Goal: Find specific page/section

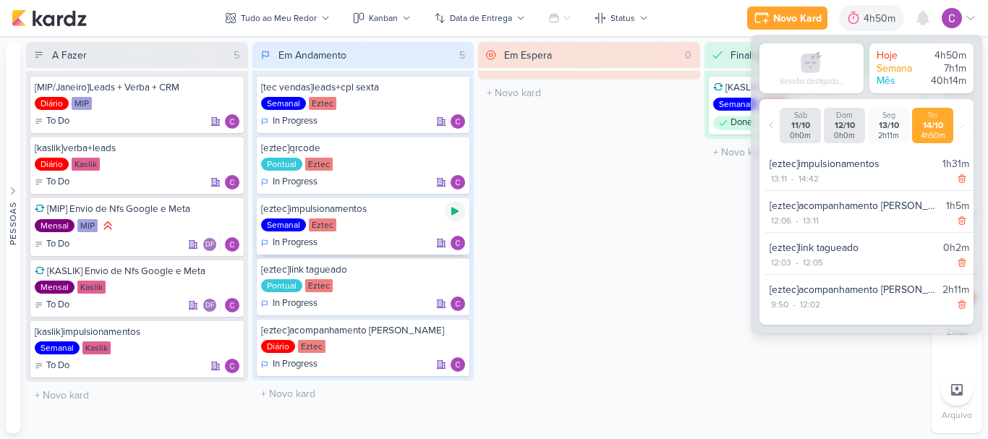
click at [456, 210] on icon at bounding box center [454, 212] width 7 height 8
click at [689, 244] on div "Em Espera 0 O título do kard deve ter menos que 100 caracteres" at bounding box center [589, 237] width 222 height 391
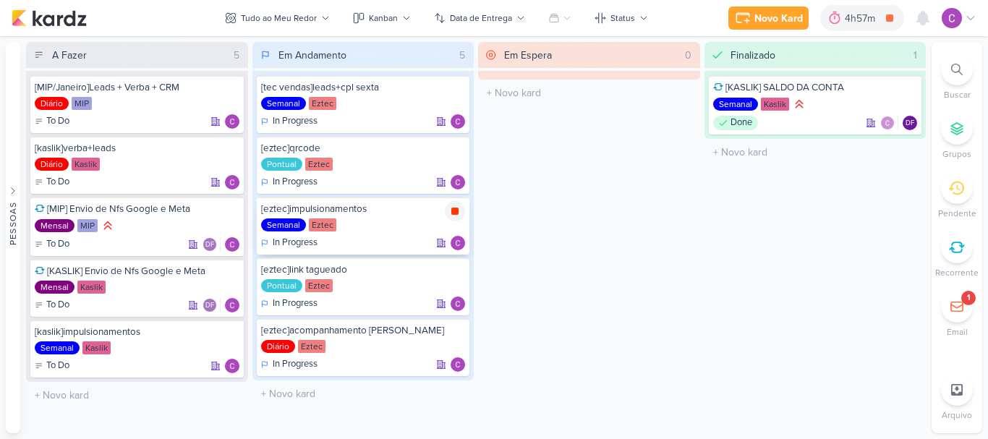
click at [454, 205] on div at bounding box center [455, 211] width 20 height 20
drag, startPoint x: 960, startPoint y: 67, endPoint x: 947, endPoint y: 81, distance: 19.4
click at [959, 76] on div at bounding box center [957, 70] width 32 height 32
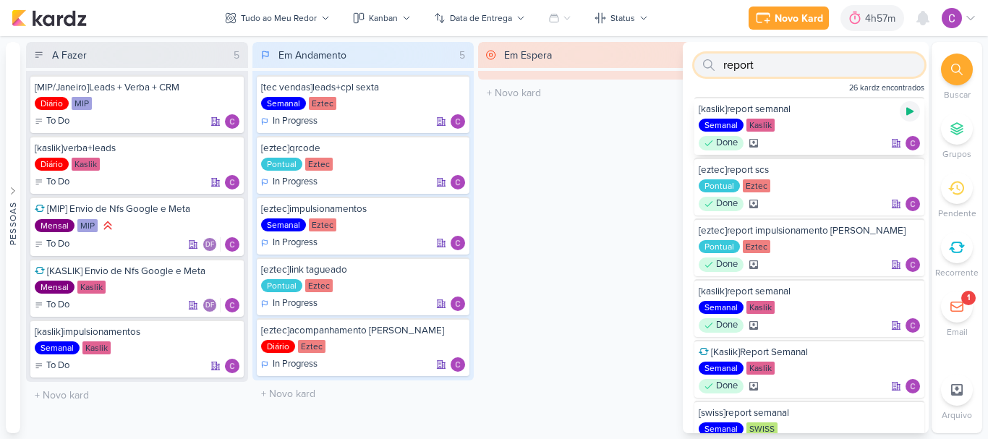
type input "report"
click at [904, 115] on icon at bounding box center [910, 112] width 12 height 12
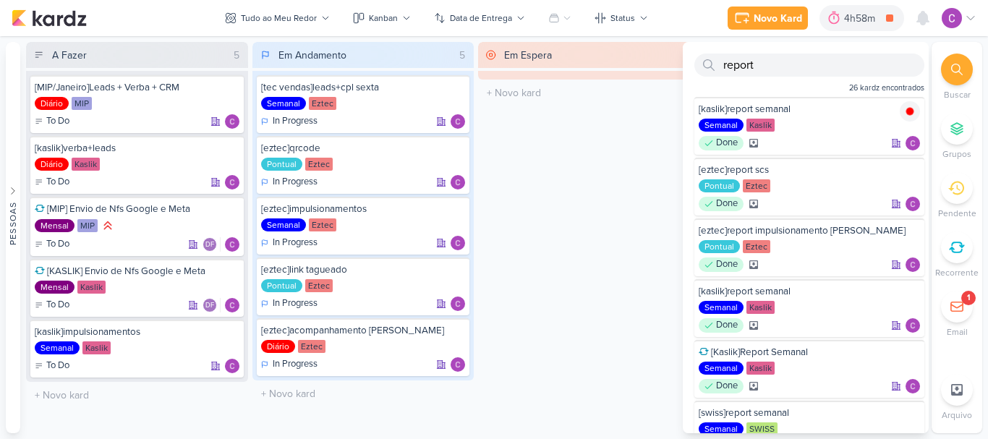
click at [516, 342] on div "Em Espera 0 O título do kard deve ter menos que 100 caracteres" at bounding box center [589, 237] width 222 height 391
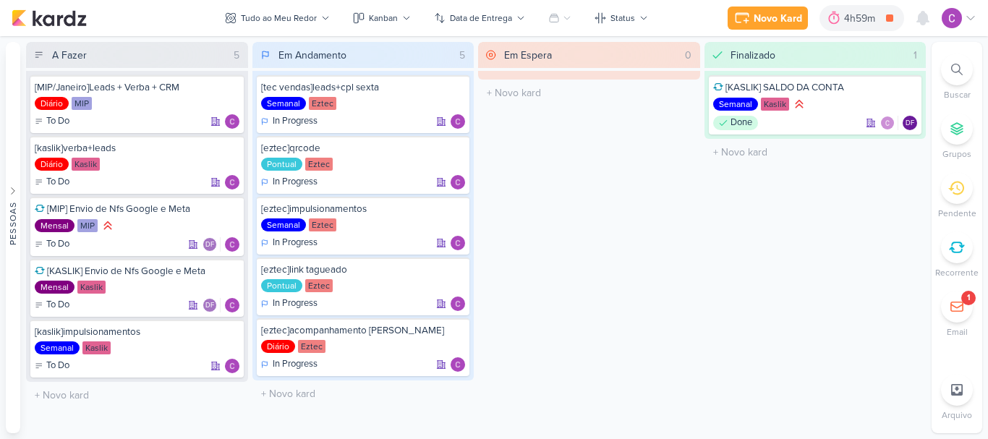
click at [699, 190] on div "Em Espera 0 O título do kard deve ter menos que 100 caracteres" at bounding box center [589, 237] width 222 height 391
click at [698, 190] on div "Em Espera 0 O título do kard deve ter menos que 100 caracteres" at bounding box center [589, 237] width 222 height 391
